Goal: Information Seeking & Learning: Check status

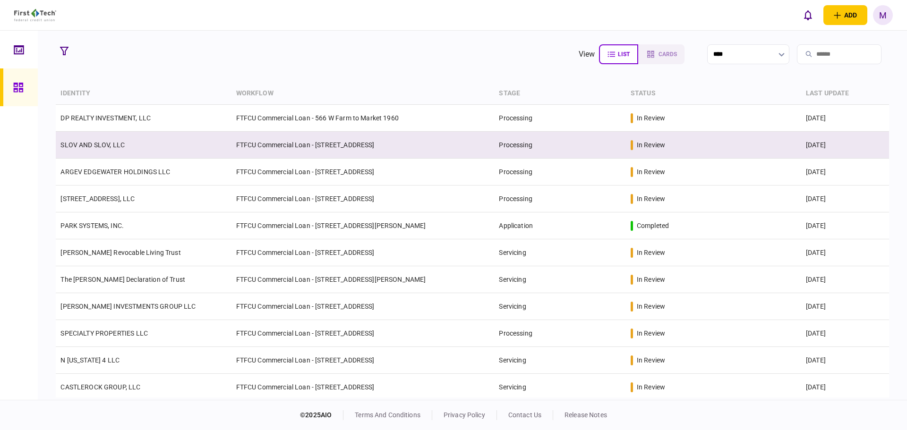
click at [162, 148] on td "SLOV AND SLOV, LLC" at bounding box center [143, 145] width 175 height 27
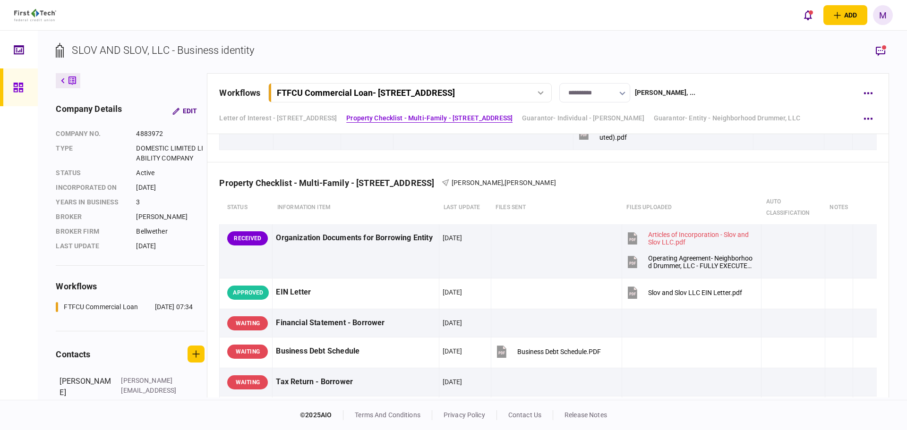
scroll to position [441, 0]
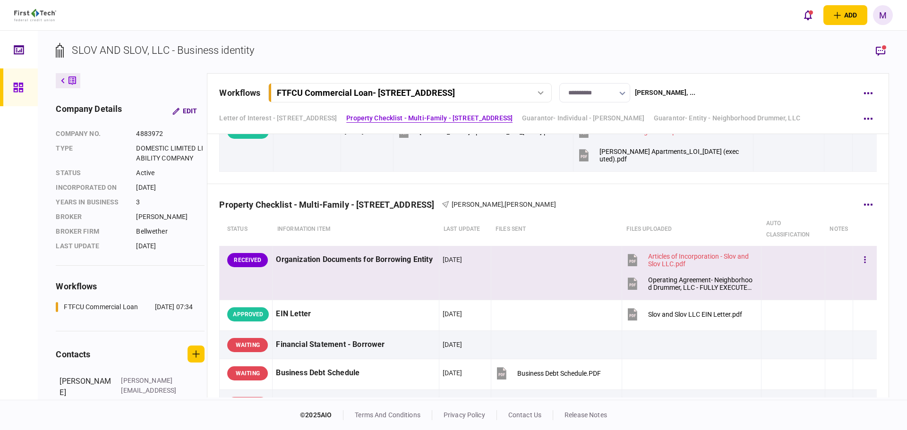
click at [580, 286] on td at bounding box center [556, 273] width 131 height 54
click at [881, 48] on icon "button" at bounding box center [880, 51] width 9 height 10
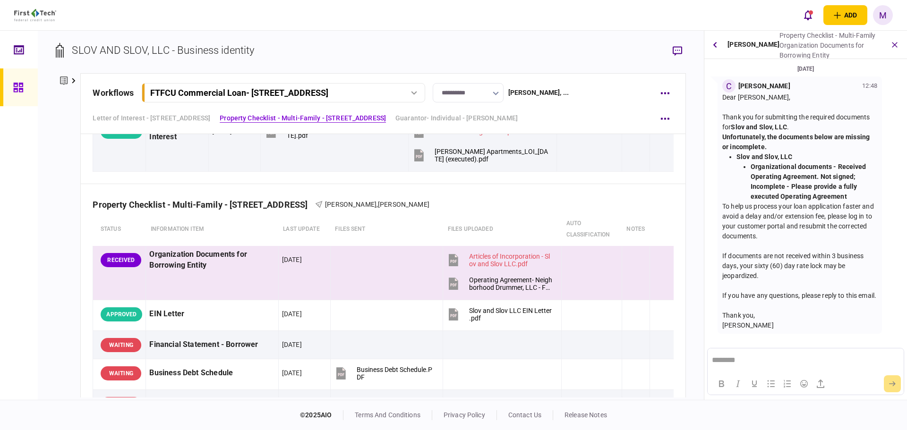
scroll to position [3, 0]
click at [615, 38] on div "**********" at bounding box center [371, 215] width 666 height 369
click at [893, 47] on icon "button" at bounding box center [894, 45] width 10 height 10
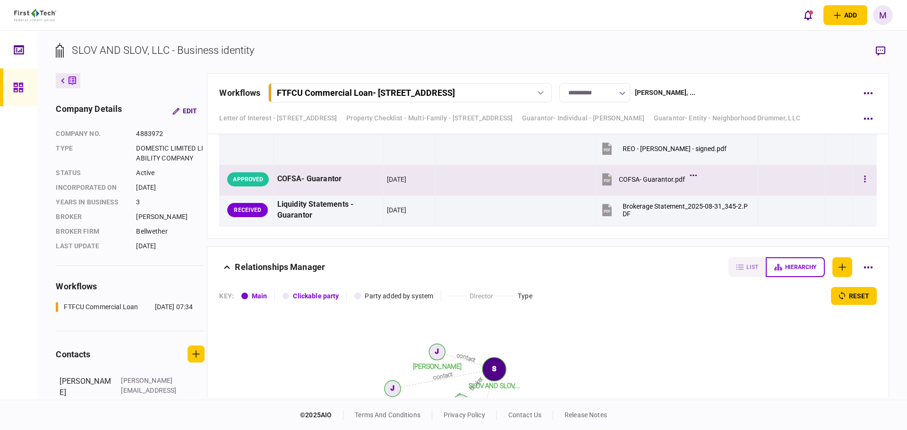
scroll to position [4408, 0]
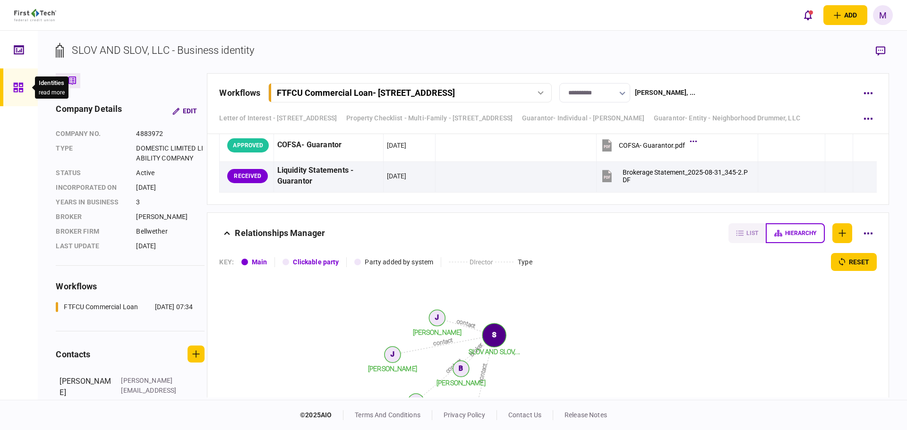
click at [27, 90] on div at bounding box center [20, 87] width 15 height 38
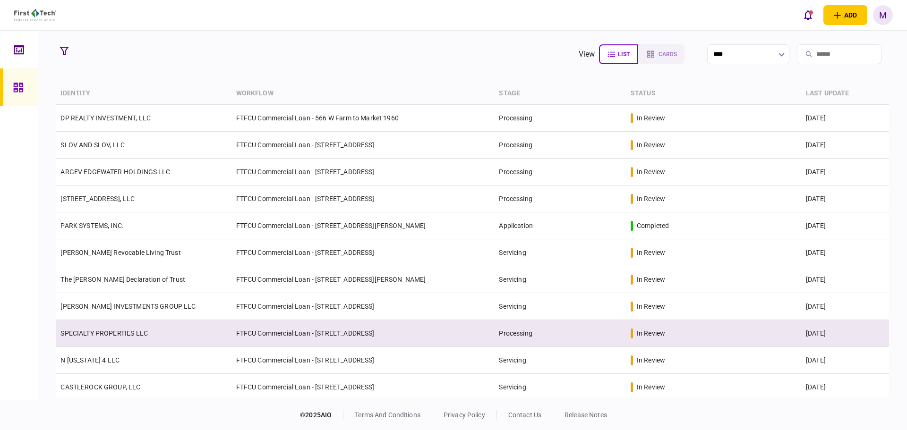
click at [146, 336] on link "SPECIALTY PROPERTIES LLC" at bounding box center [103, 334] width 87 height 8
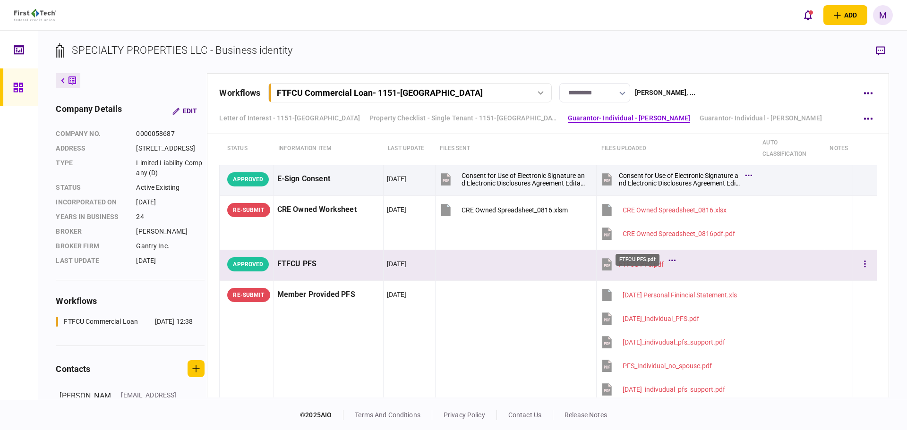
scroll to position [1322, 0]
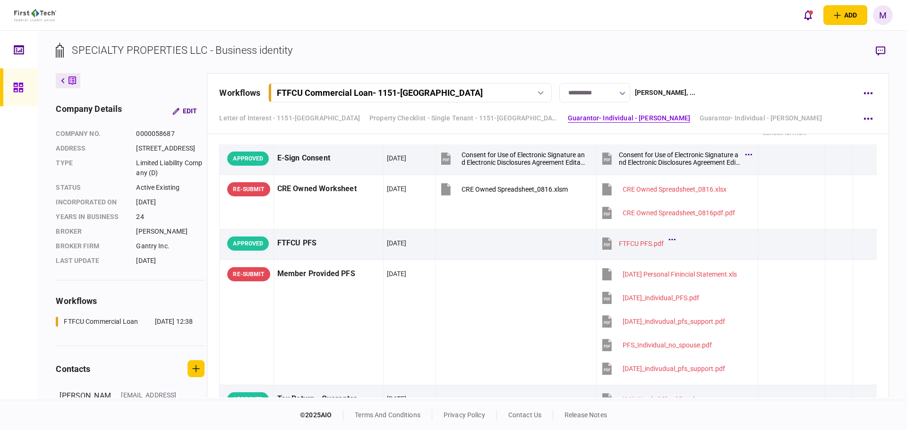
click at [26, 85] on div at bounding box center [20, 87] width 15 height 38
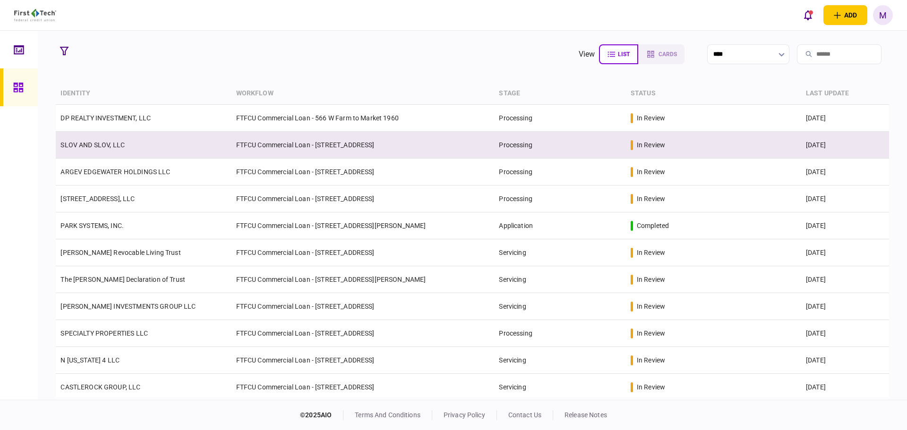
click at [245, 150] on td "FTFCU Commercial Loan - [STREET_ADDRESS]" at bounding box center [362, 145] width 263 height 27
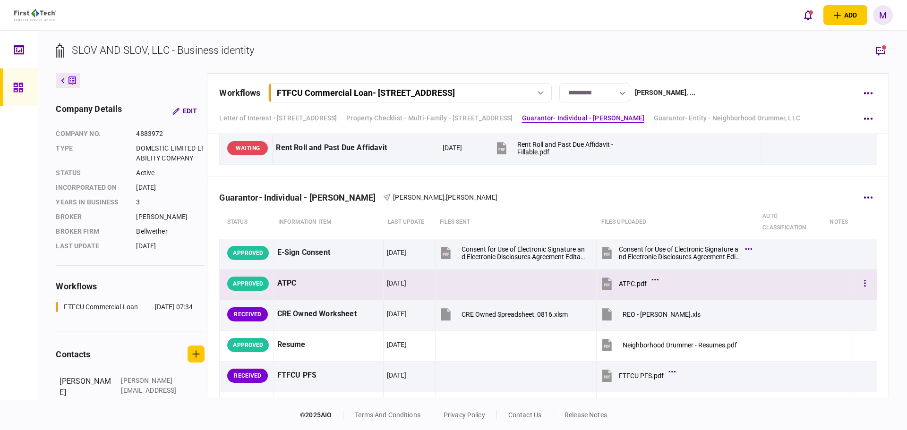
scroll to position [1212, 0]
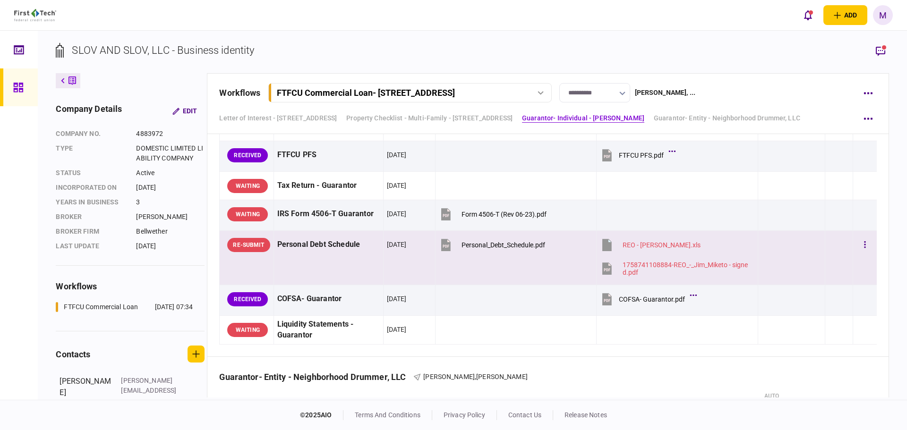
click at [602, 267] on icon at bounding box center [606, 269] width 9 height 12
